Goal: Task Accomplishment & Management: Manage account settings

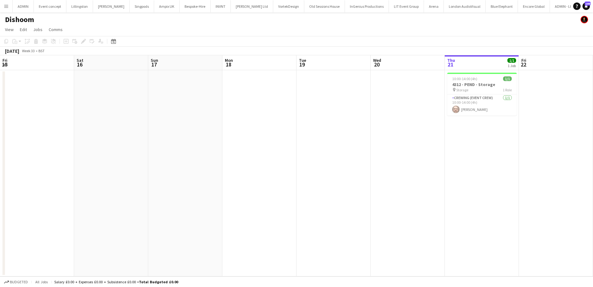
scroll to position [0, 213]
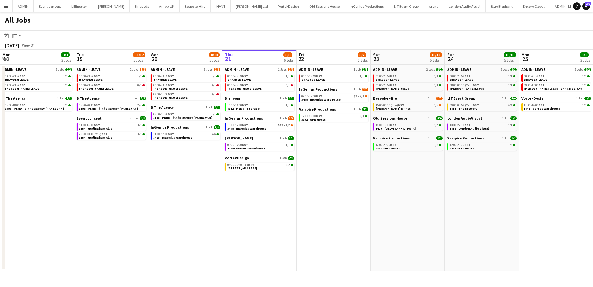
scroll to position [0, 148]
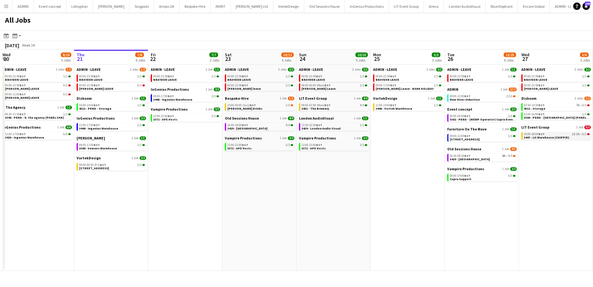
click at [545, 137] on span "3447 - Lit Warehouse (CHIPPIE)" at bounding box center [546, 137] width 45 height 4
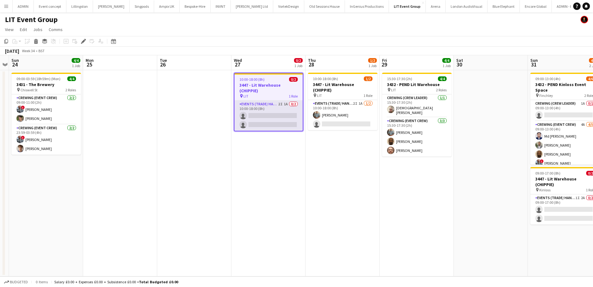
click at [285, 126] on app-card-role "Events (Trade/ Handyman) 2I 1A 0/2 10:00-18:00 (8h) single-neutral-actions sing…" at bounding box center [269, 116] width 68 height 30
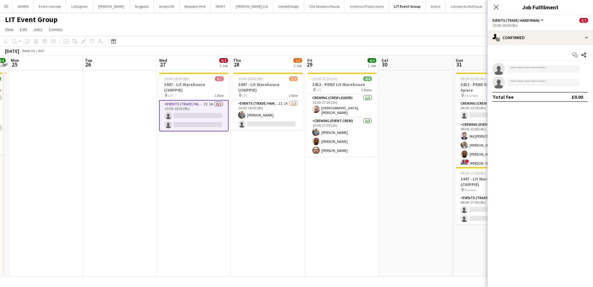
scroll to position [0, 237]
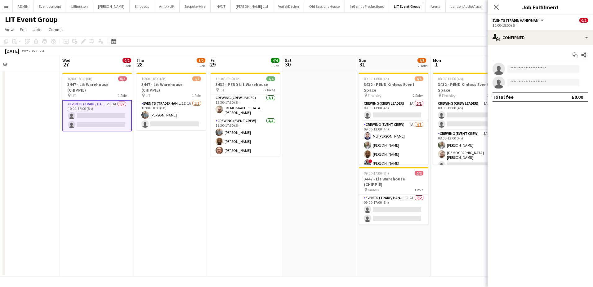
drag, startPoint x: 402, startPoint y: 204, endPoint x: 243, endPoint y: 187, distance: 160.6
click at [243, 187] on app-calendar-viewport "Sat 23 Sun 24 4/4 1 Job Mon 25 Tue 26 Wed 27 0/2 1 Job Thu 28 1/2 1 Job Fri 29 …" at bounding box center [296, 165] width 593 height 221
click at [402, 208] on app-card-role "Events (Trade/ Handyman) 1I 2A 0/2 09:00-17:00 (8h) single-neutral-actions sing…" at bounding box center [393, 209] width 69 height 30
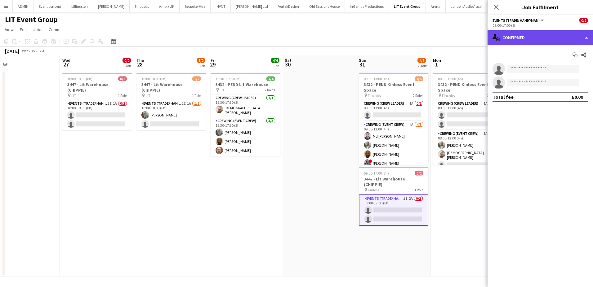
click at [560, 42] on div "single-neutral-actions-check-2 Confirmed" at bounding box center [540, 37] width 105 height 15
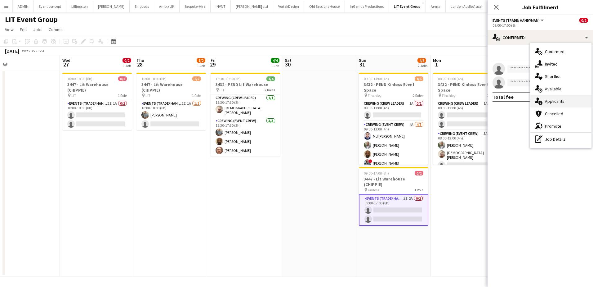
click at [561, 102] on div "single-neutral-actions-information Applicants" at bounding box center [560, 101] width 61 height 12
